Goal: Information Seeking & Learning: Learn about a topic

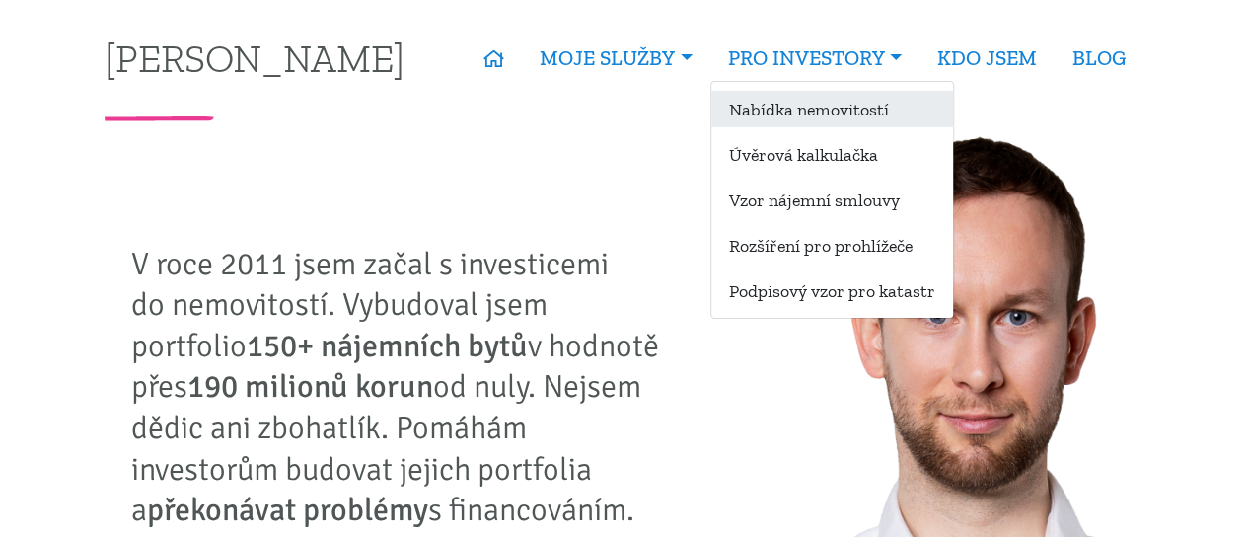
click at [767, 104] on link "Nabídka nemovitostí" at bounding box center [832, 109] width 242 height 36
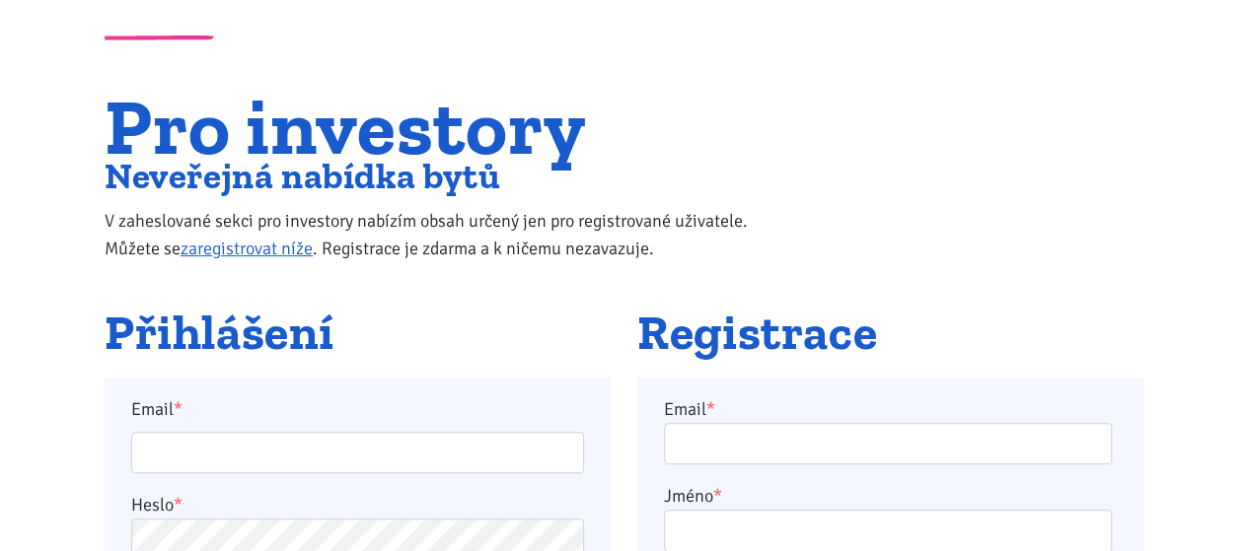
scroll to position [296, 0]
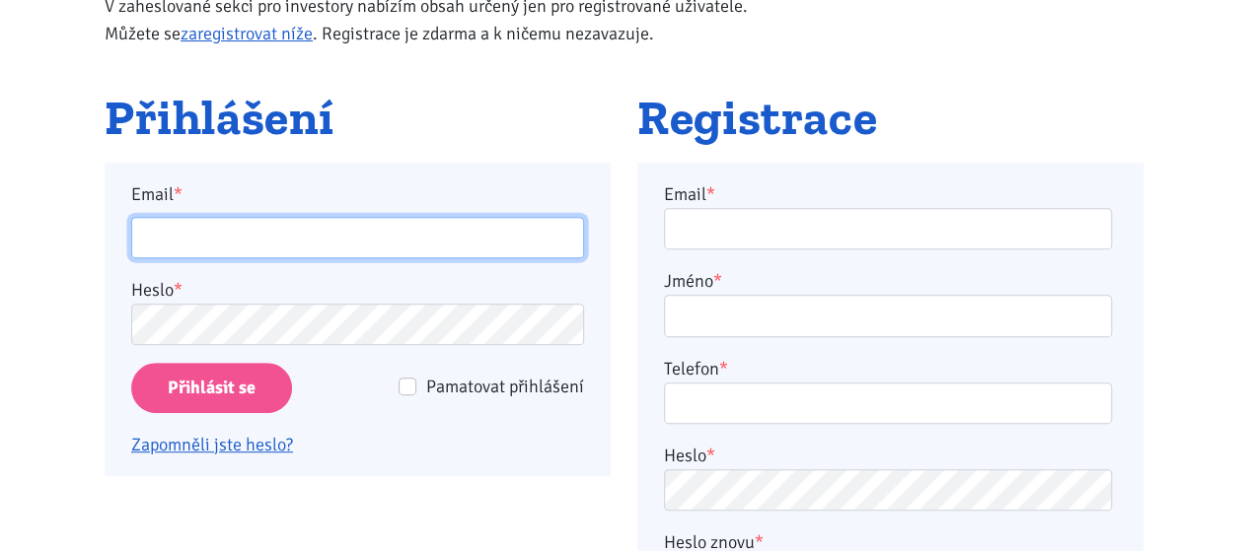
click at [446, 224] on input "Email *" at bounding box center [357, 238] width 453 height 42
type input "bouskatomas1304@gmail.com"
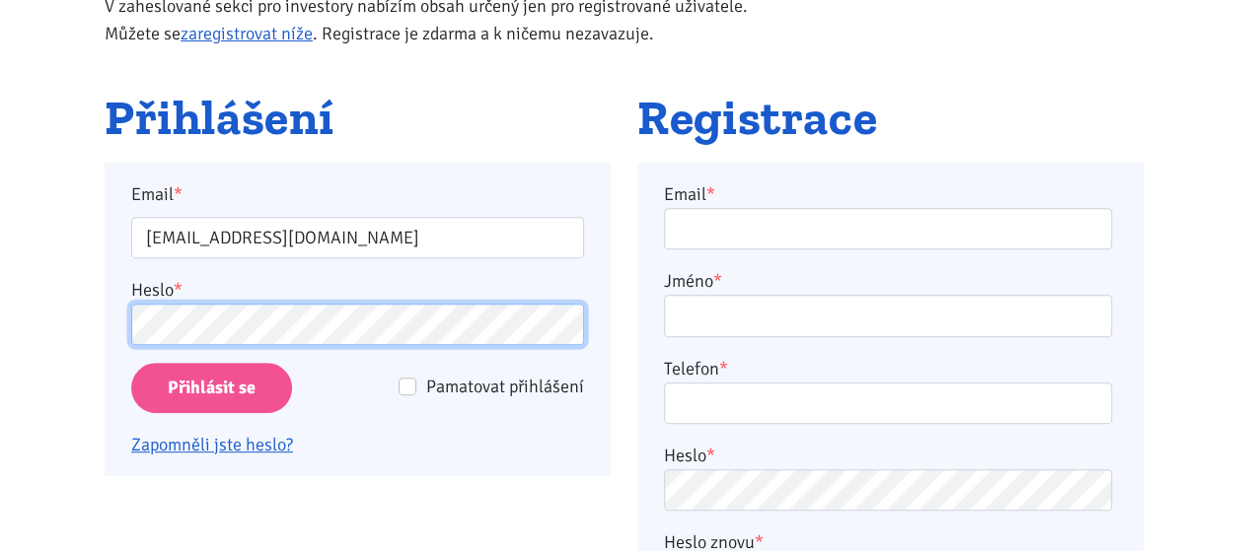
click at [131, 363] on input "Přihlásit se" at bounding box center [211, 388] width 161 height 50
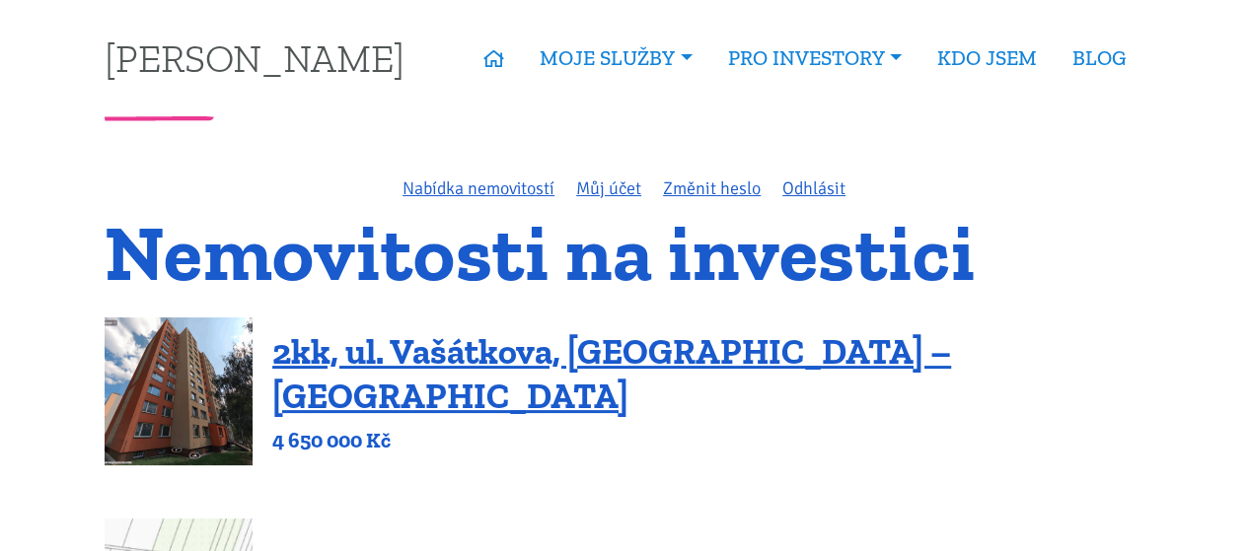
click at [1061, 265] on h1 "Nemovitosti na investici" at bounding box center [624, 253] width 1039 height 66
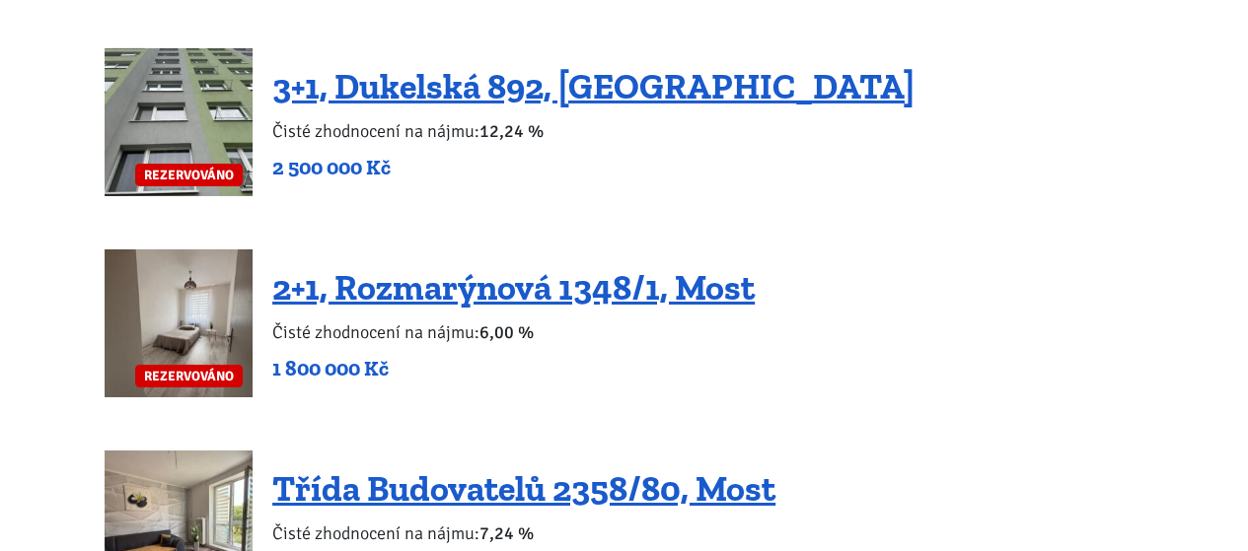
scroll to position [3353, 0]
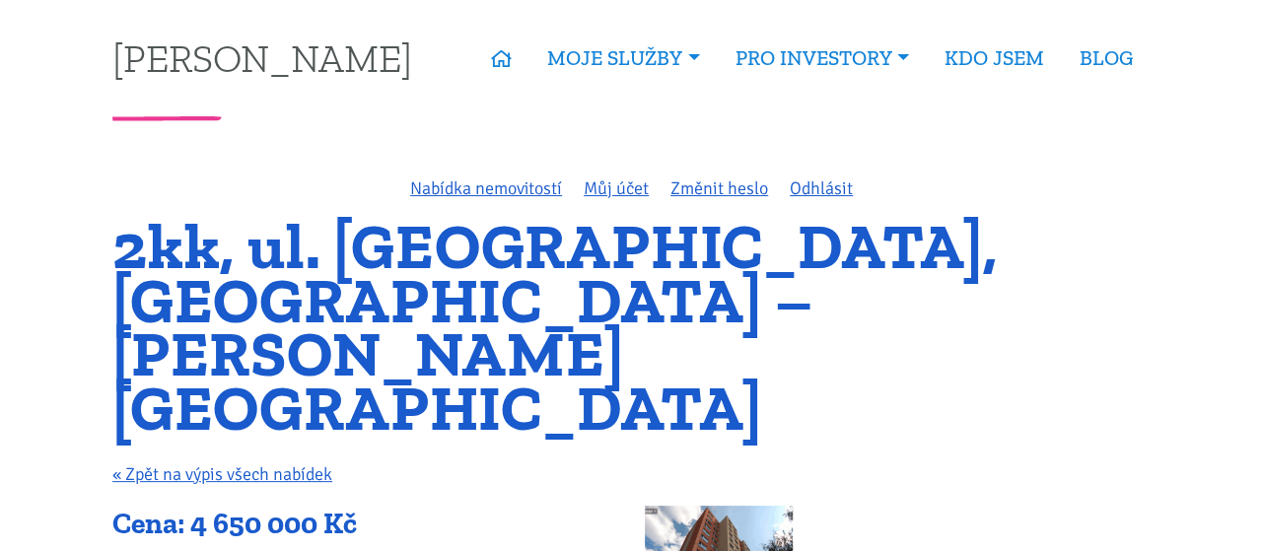
scroll to position [197, 0]
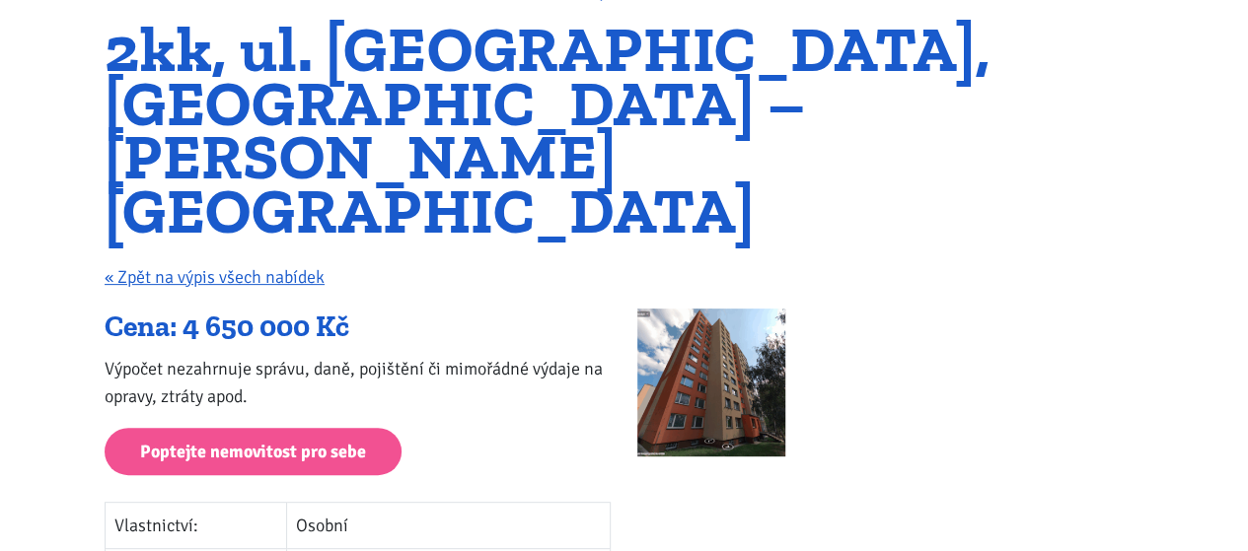
click at [696, 309] on img at bounding box center [711, 383] width 148 height 148
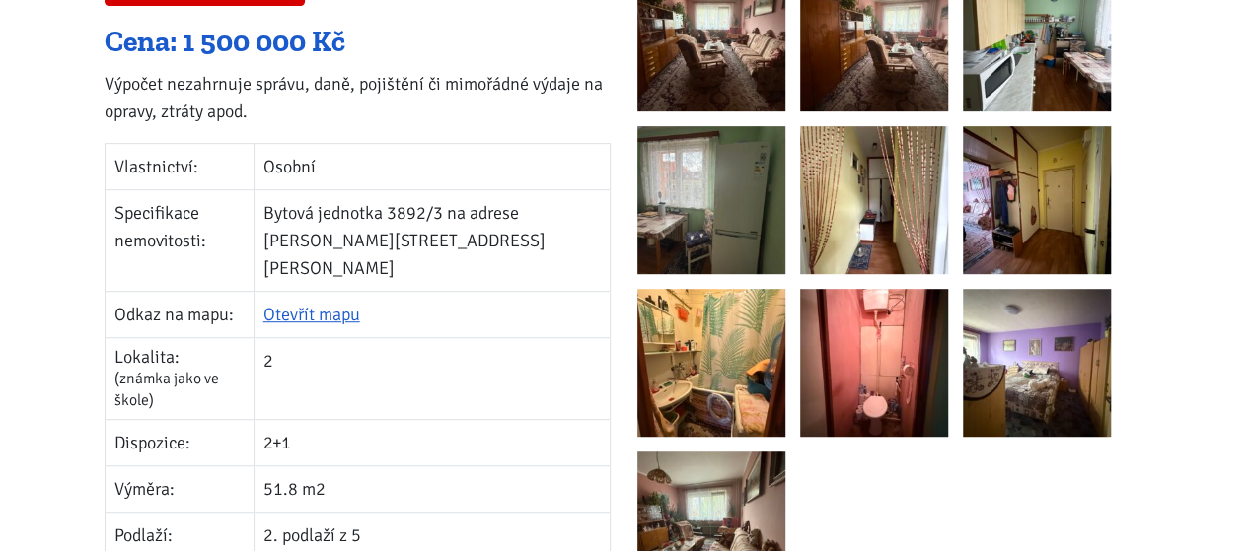
scroll to position [592, 0]
